Goal: Use online tool/utility: Use online tool/utility

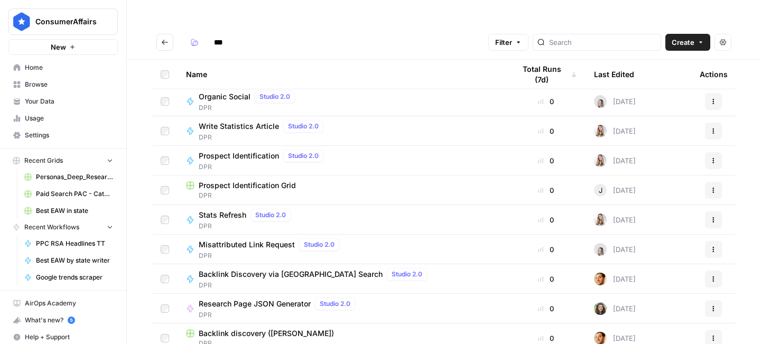
scroll to position [58, 0]
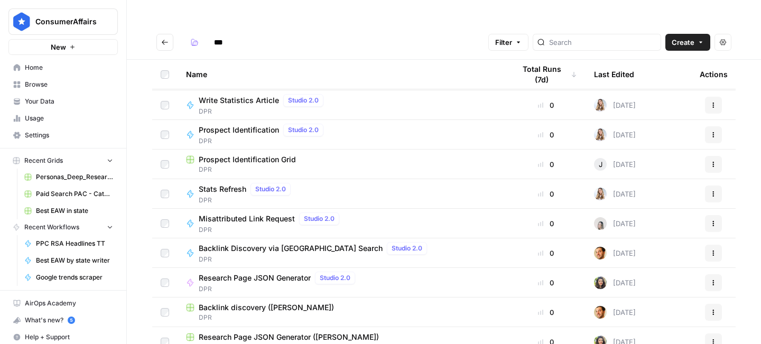
click at [277, 273] on span "Research Page JSON Generator" at bounding box center [255, 278] width 112 height 11
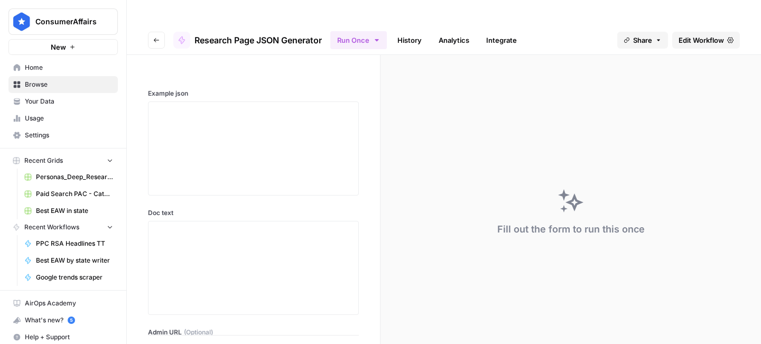
click at [412, 32] on link "History" at bounding box center [409, 40] width 37 height 17
click at [270, 150] on div at bounding box center [253, 148] width 197 height 85
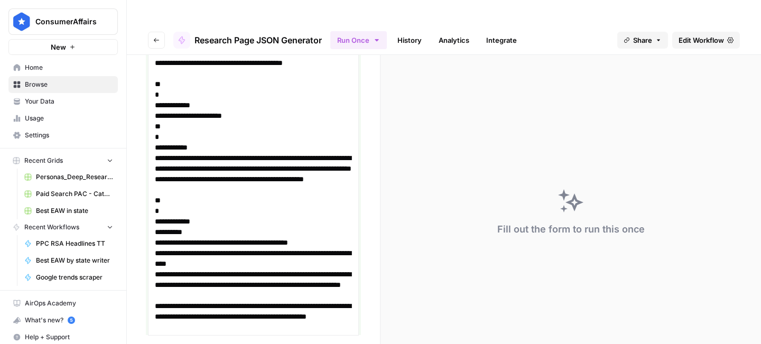
scroll to position [4908, 0]
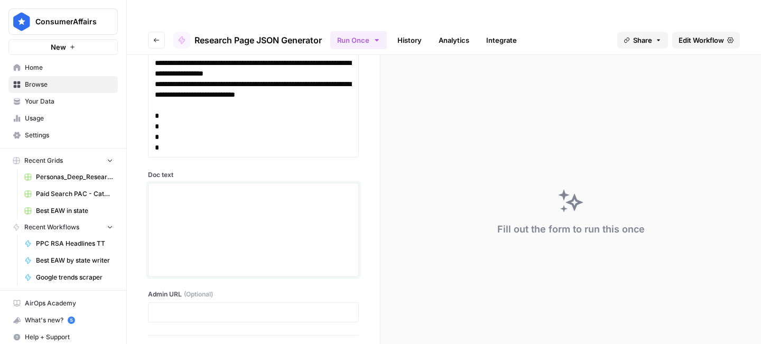
click at [278, 188] on div at bounding box center [253, 230] width 197 height 85
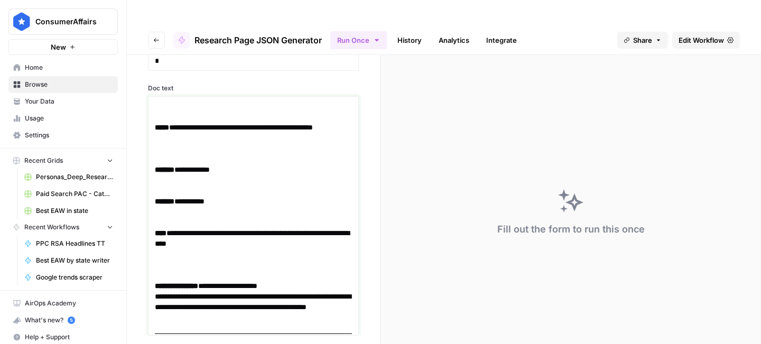
scroll to position [4996, 0]
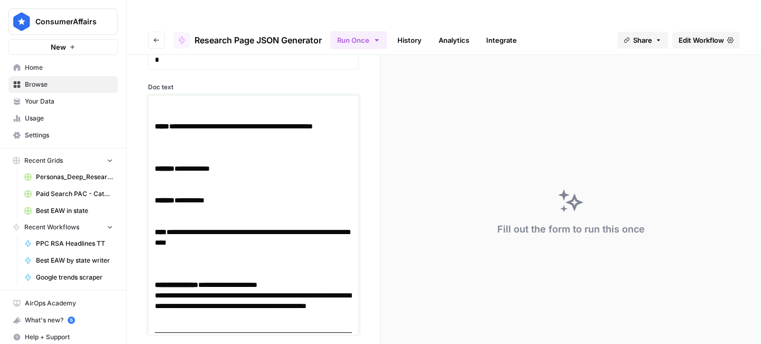
click at [190, 142] on p at bounding box center [253, 152] width 197 height 21
click at [176, 123] on link "**********" at bounding box center [244, 126] width 138 height 7
drag, startPoint x: 164, startPoint y: 83, endPoint x: 203, endPoint y: 124, distance: 56.0
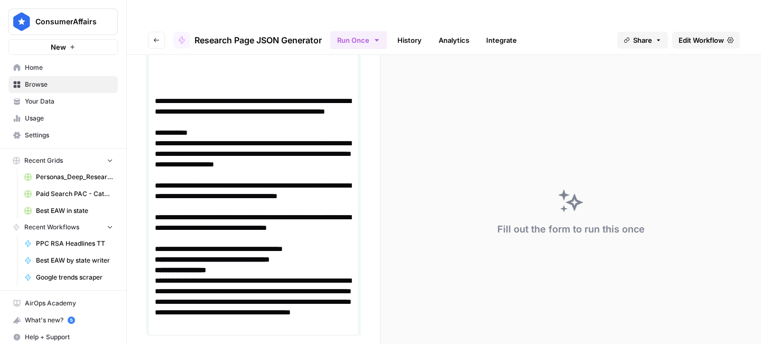
scroll to position [5404, 0]
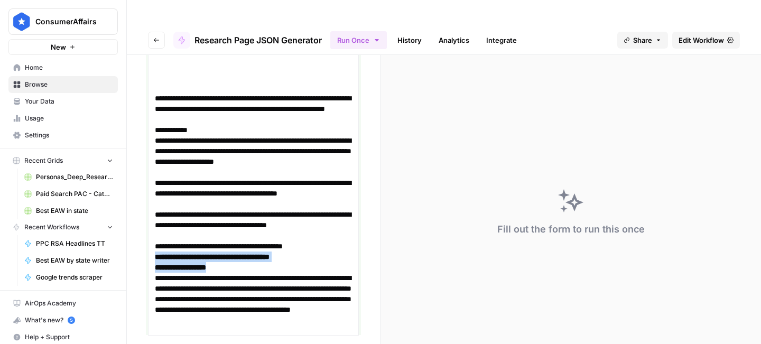
drag, startPoint x: 250, startPoint y: 241, endPoint x: 151, endPoint y: 233, distance: 99.6
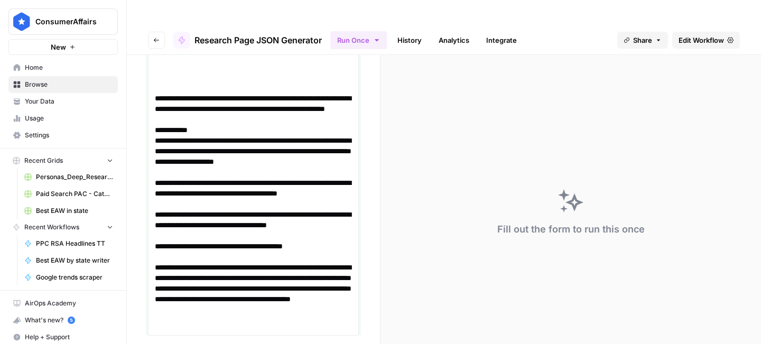
click at [192, 209] on p "**********" at bounding box center [253, 225] width 197 height 32
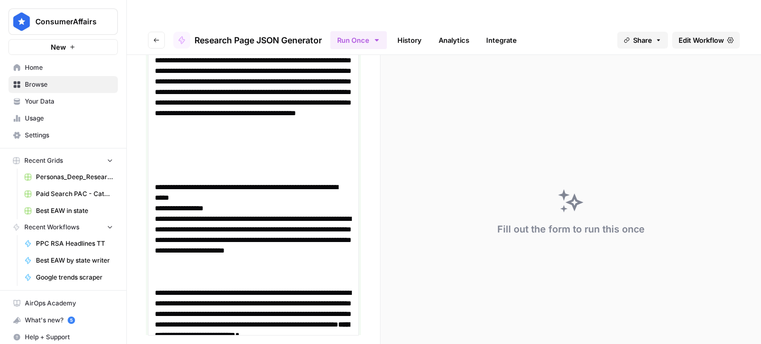
scroll to position [6164, 0]
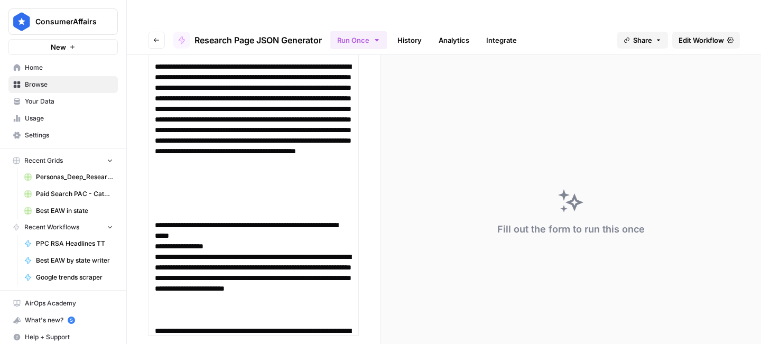
click at [158, 241] on h3 "**********" at bounding box center [253, 246] width 197 height 11
click at [157, 241] on h3 "**********" at bounding box center [253, 246] width 197 height 11
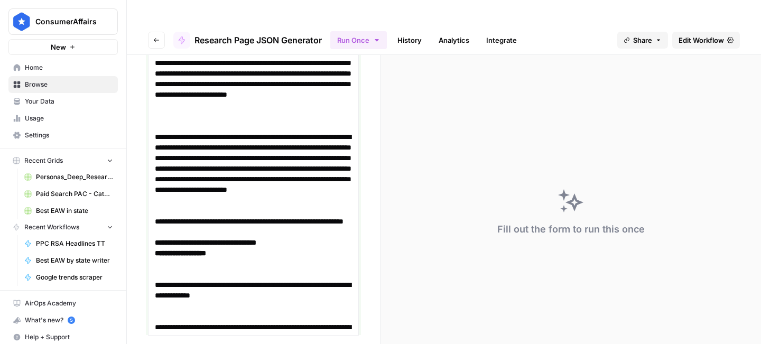
scroll to position [8657, 0]
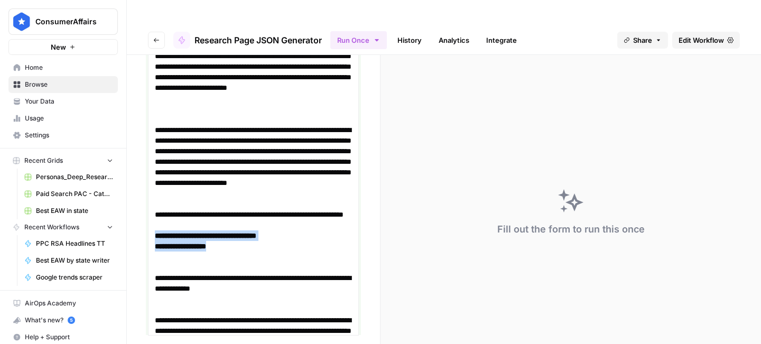
drag, startPoint x: 248, startPoint y: 222, endPoint x: 149, endPoint y: 210, distance: 99.0
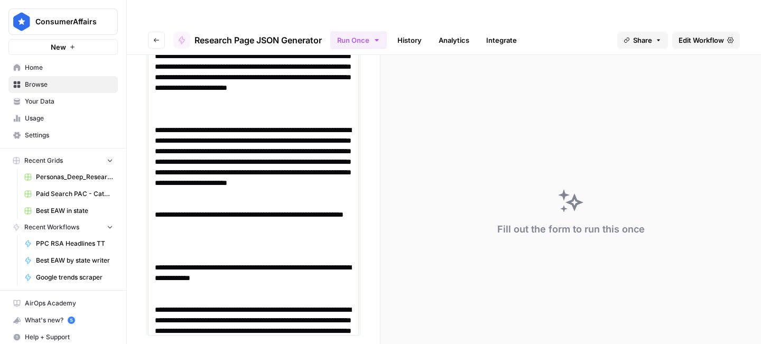
click at [161, 241] on p at bounding box center [253, 251] width 197 height 21
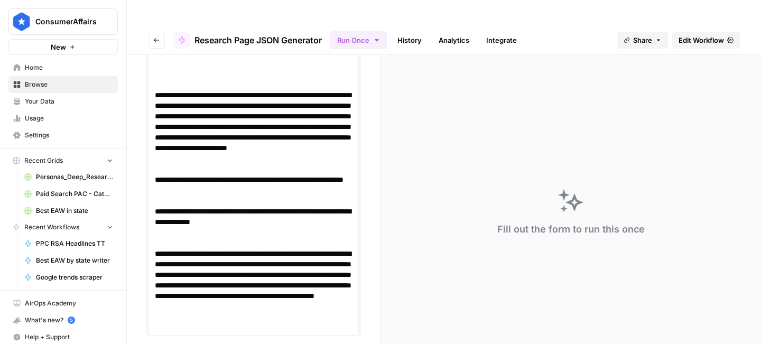
scroll to position [8696, 0]
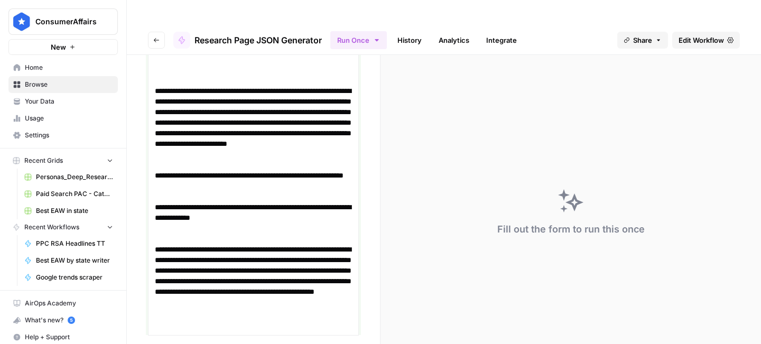
click at [200, 244] on p "**********" at bounding box center [253, 281] width 197 height 74
click at [187, 223] on p at bounding box center [253, 233] width 197 height 21
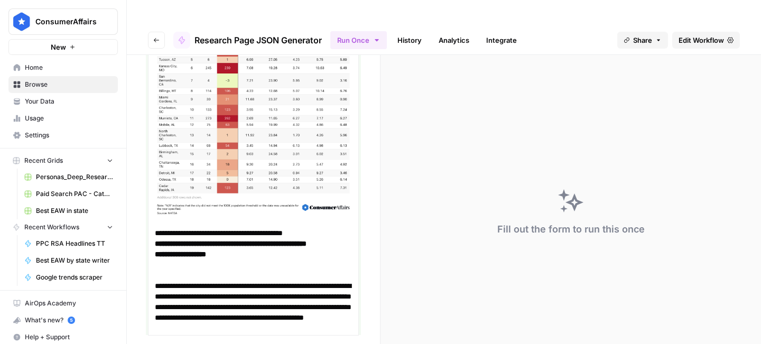
scroll to position [9392, 0]
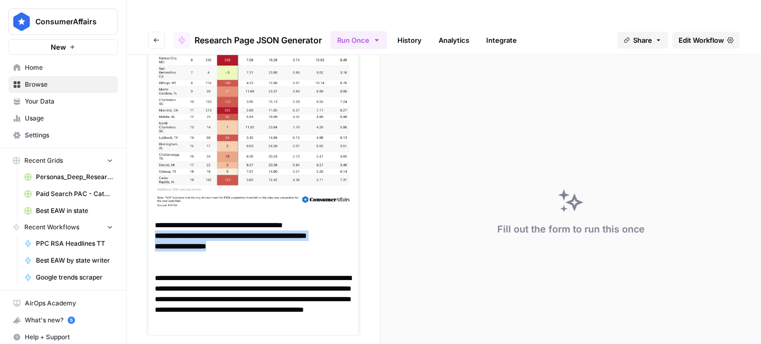
drag, startPoint x: 232, startPoint y: 228, endPoint x: 155, endPoint y: 212, distance: 78.8
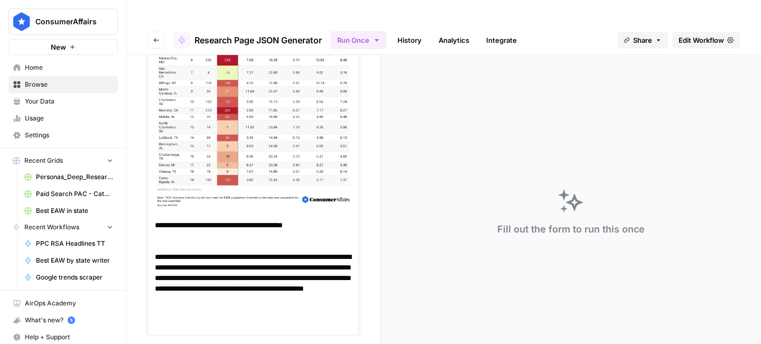
click at [165, 230] on p at bounding box center [253, 240] width 197 height 21
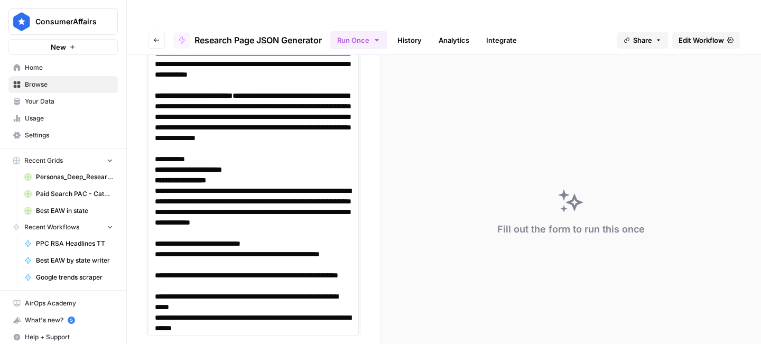
scroll to position [9863, 0]
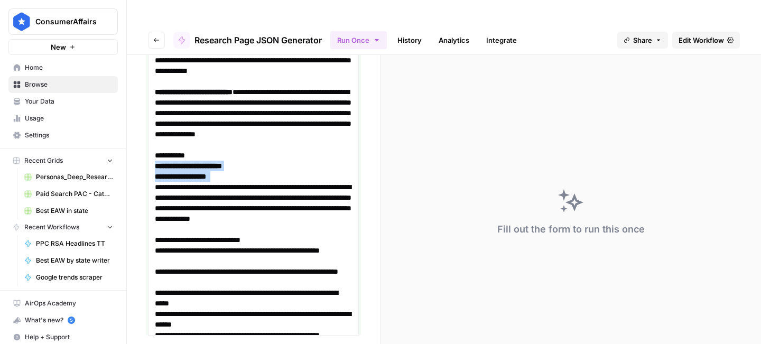
drag, startPoint x: 238, startPoint y: 154, endPoint x: 157, endPoint y: 144, distance: 81.5
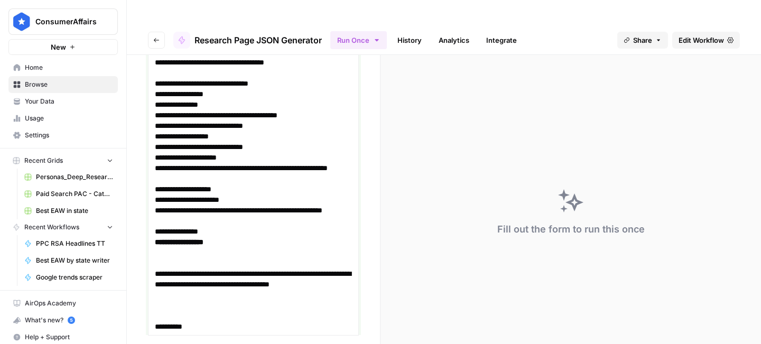
scroll to position [10182, 0]
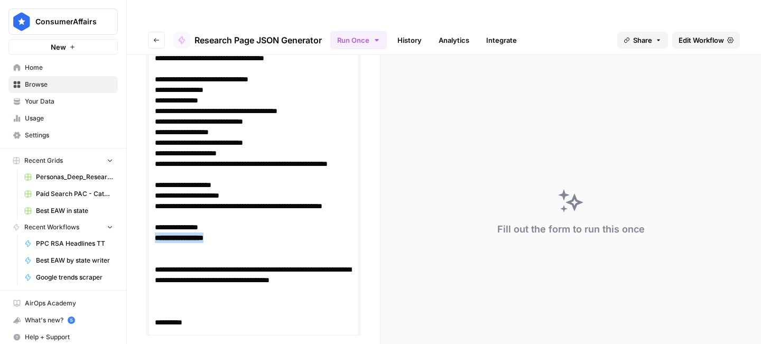
drag, startPoint x: 236, startPoint y: 208, endPoint x: 152, endPoint y: 208, distance: 83.5
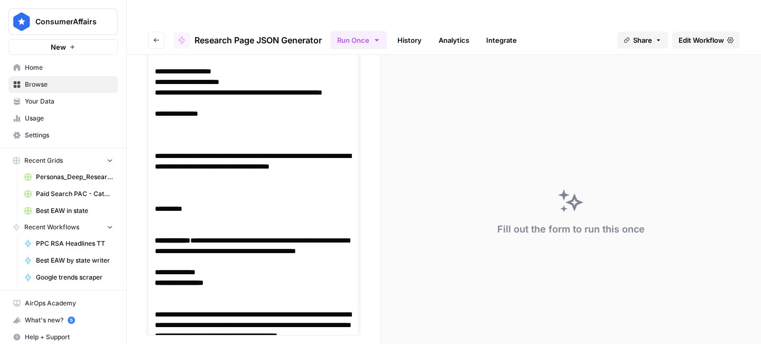
scroll to position [10300, 0]
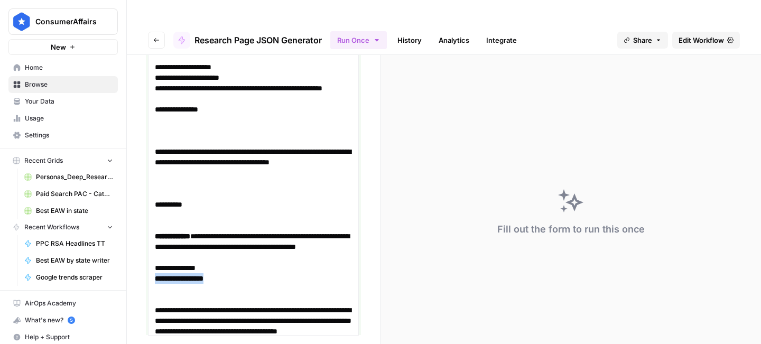
drag, startPoint x: 235, startPoint y: 254, endPoint x: 149, endPoint y: 255, distance: 85.0
drag, startPoint x: 177, startPoint y: 211, endPoint x: 148, endPoint y: 211, distance: 28.5
click at [190, 232] on strong "**********" at bounding box center [172, 235] width 35 height 7
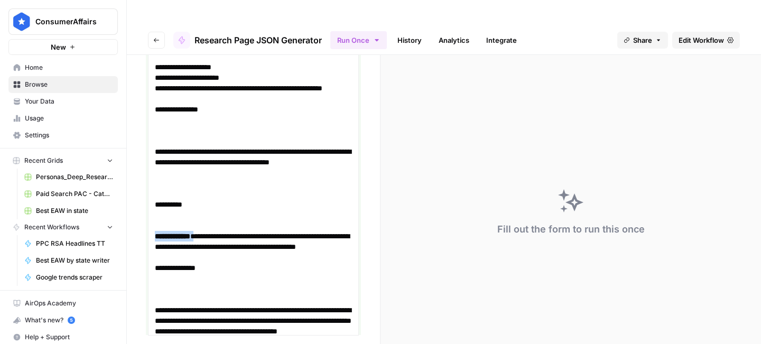
drag, startPoint x: 209, startPoint y: 208, endPoint x: 129, endPoint y: 208, distance: 79.8
click at [129, 208] on div "**********" at bounding box center [253, 195] width 253 height 280
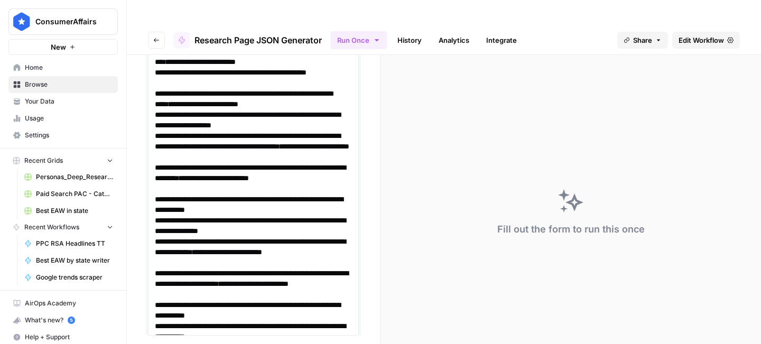
scroll to position [10935, 0]
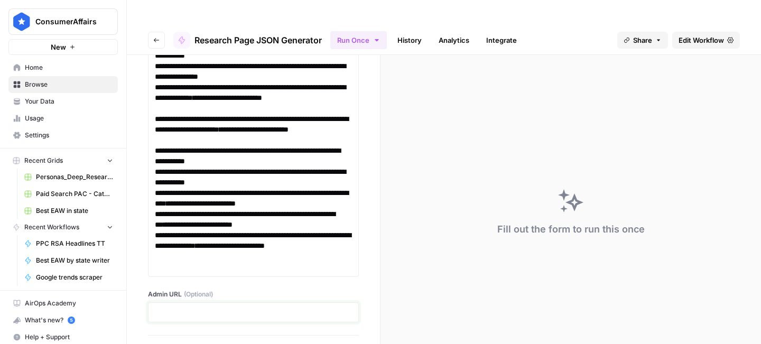
click at [233, 307] on p at bounding box center [253, 312] width 197 height 11
click at [286, 261] on div "**********" at bounding box center [253, 195] width 253 height 280
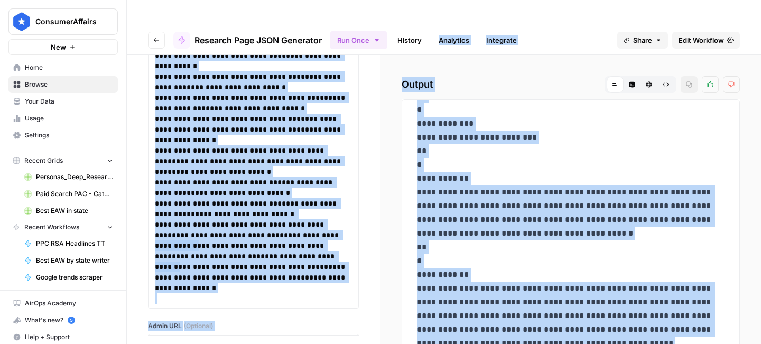
scroll to position [0, 0]
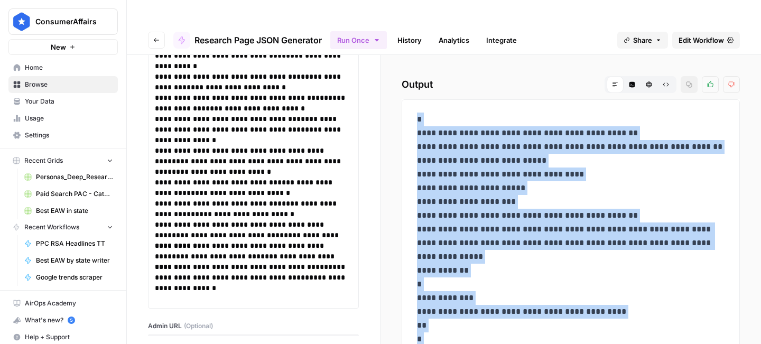
drag, startPoint x: 459, startPoint y: 233, endPoint x: 416, endPoint y: 95, distance: 144.3
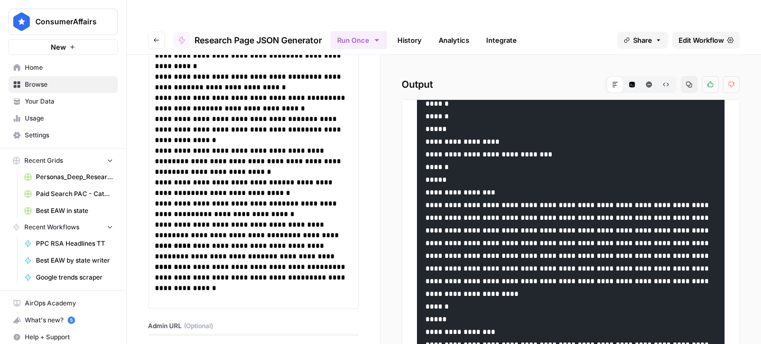
scroll to position [8182, 0]
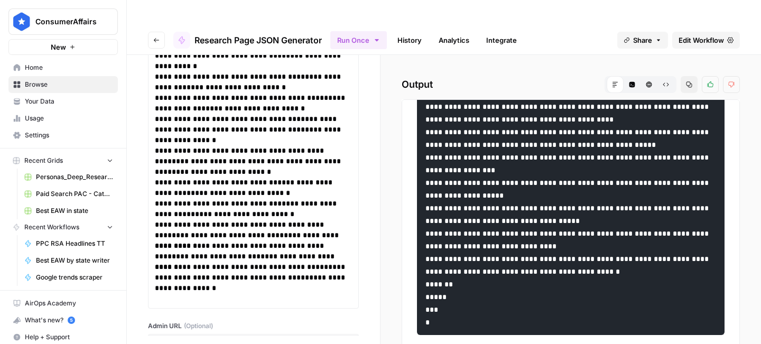
click at [685, 76] on button "Copy" at bounding box center [688, 84] width 17 height 17
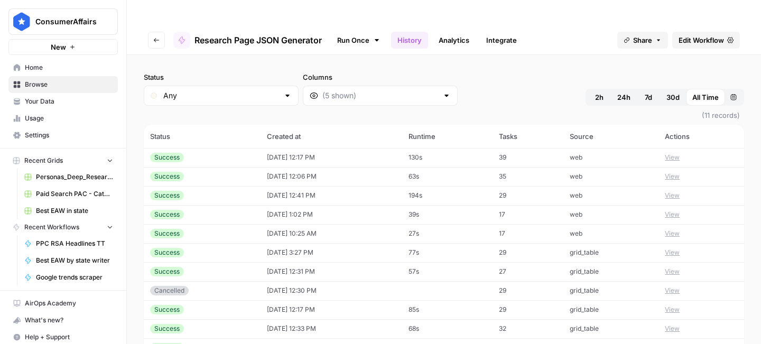
click at [269, 148] on td "[DATE] 12:17 PM" at bounding box center [331, 157] width 142 height 19
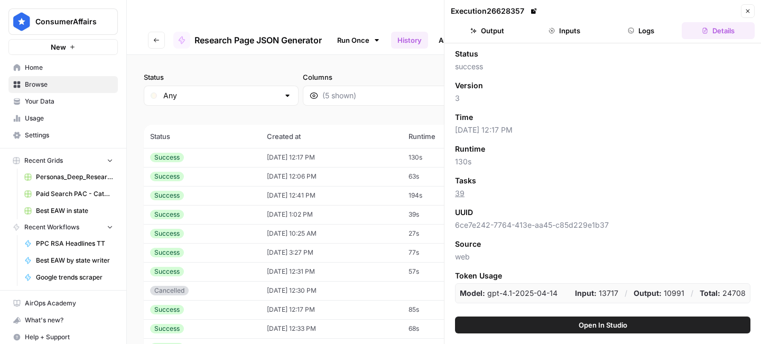
click at [270, 148] on td "[DATE] 12:17 PM" at bounding box center [331, 157] width 142 height 19
click at [560, 159] on span "130s" at bounding box center [602, 161] width 295 height 11
click at [573, 36] on button "Inputs" at bounding box center [564, 30] width 73 height 17
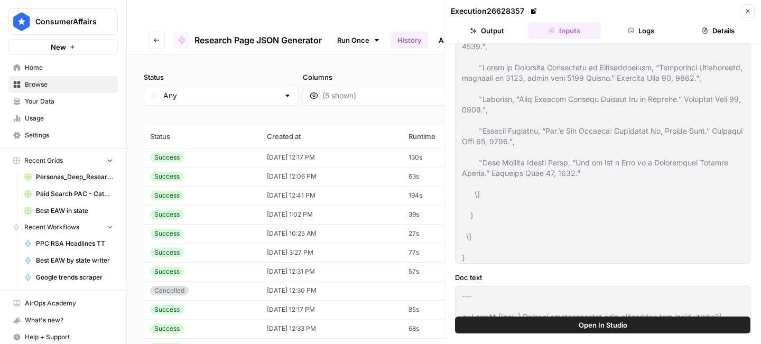
scroll to position [6518, 0]
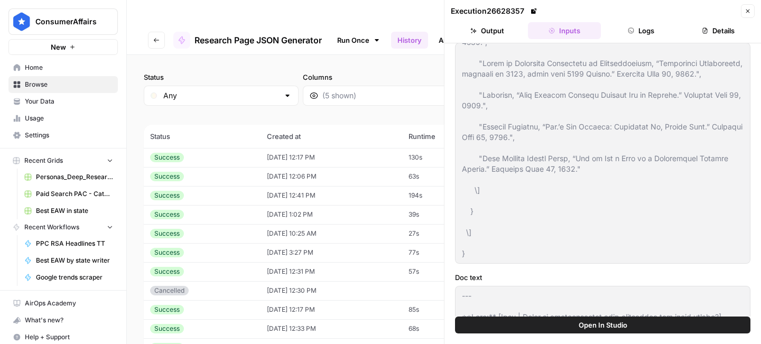
click at [508, 258] on div at bounding box center [602, 153] width 295 height 221
